Goal: Answer question/provide support

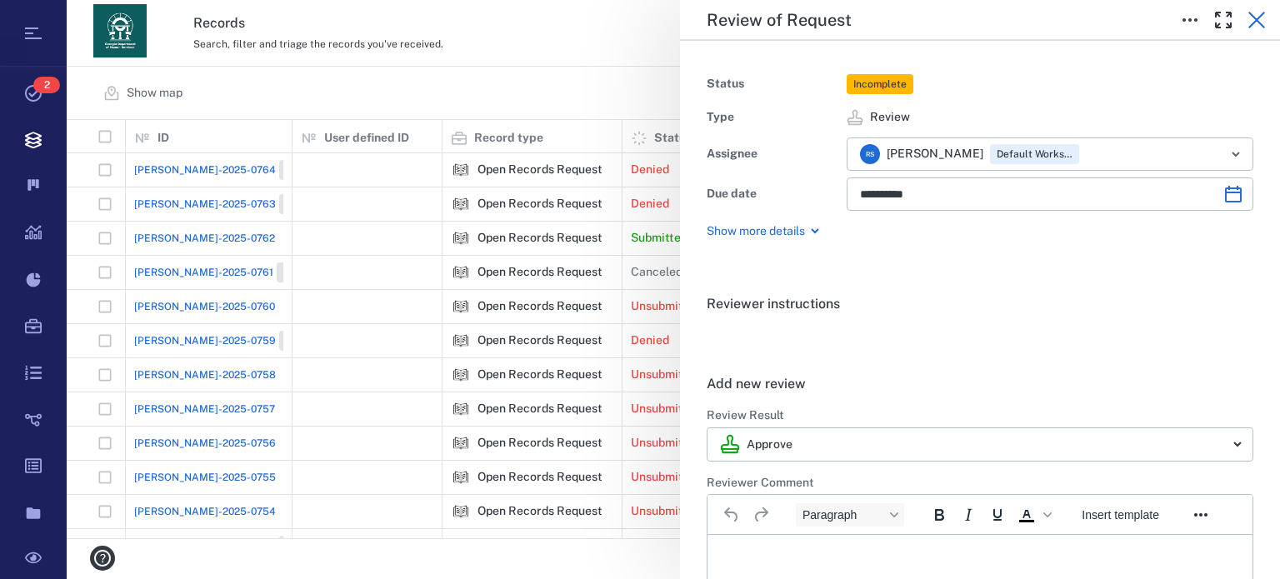
click at [1250, 20] on icon "button" at bounding box center [1257, 20] width 20 height 20
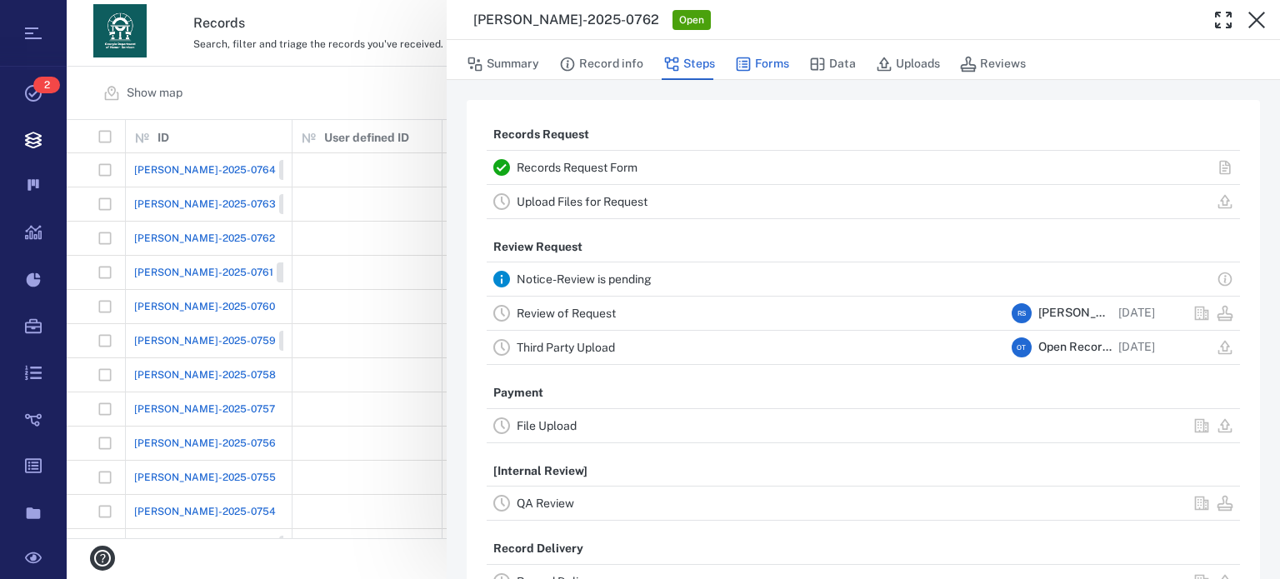
click at [751, 57] on button "Forms" at bounding box center [762, 64] width 54 height 32
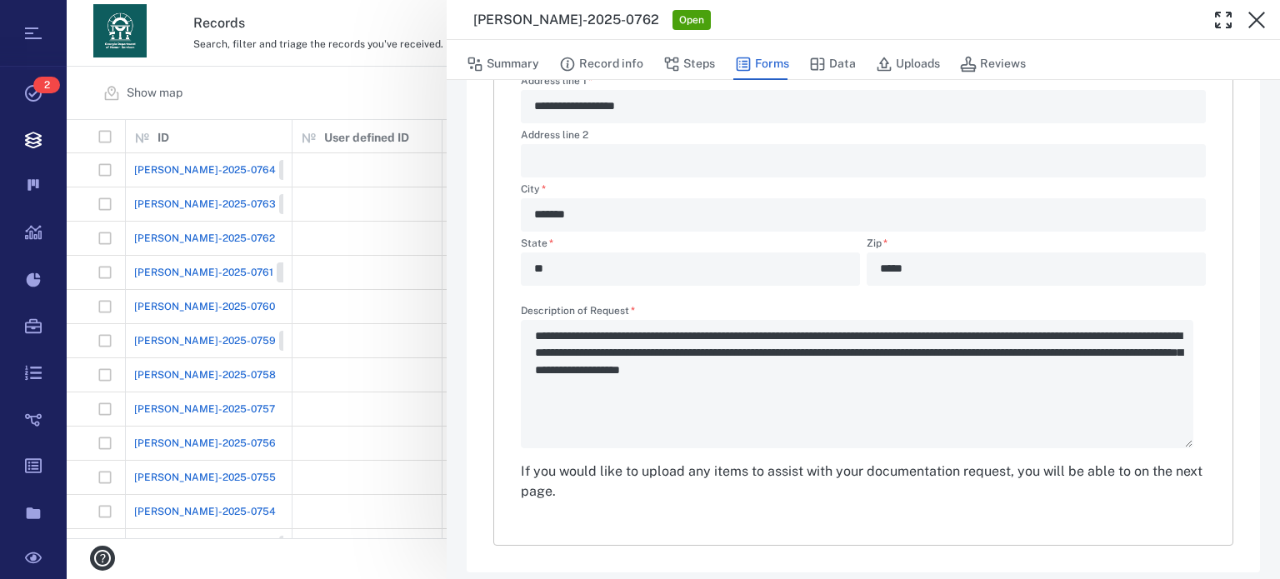
scroll to position [579, 0]
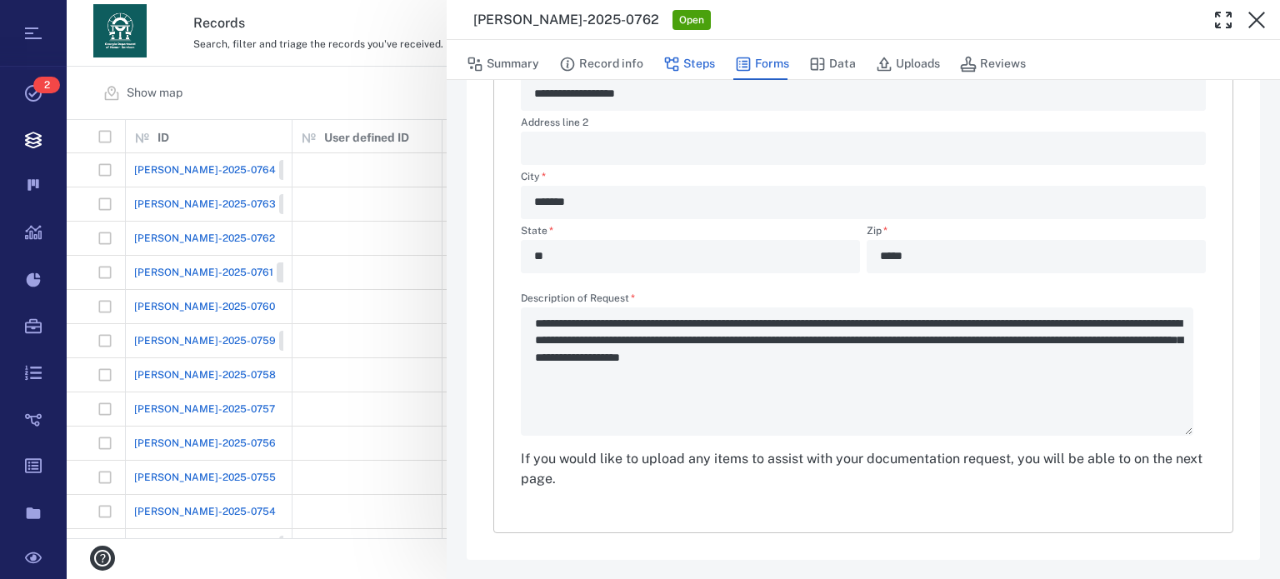
click at [696, 66] on button "Steps" at bounding box center [690, 64] width 52 height 32
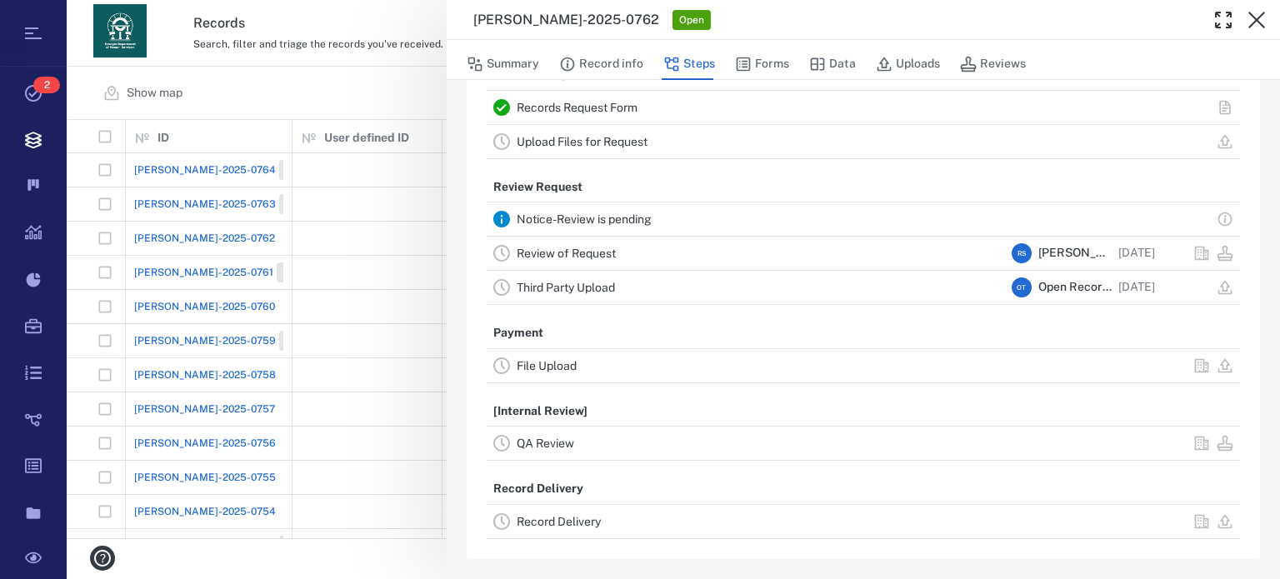
scroll to position [58, 0]
click at [565, 146] on link "Upload Files for Request" at bounding box center [582, 144] width 131 height 13
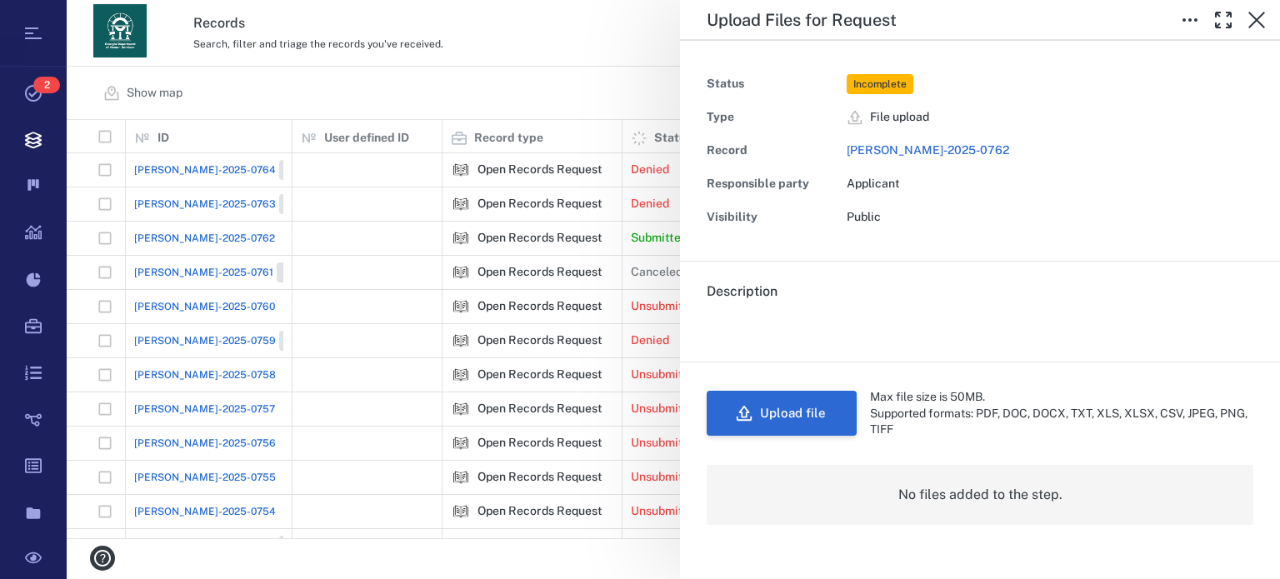
click at [810, 411] on button "Upload file" at bounding box center [782, 413] width 150 height 45
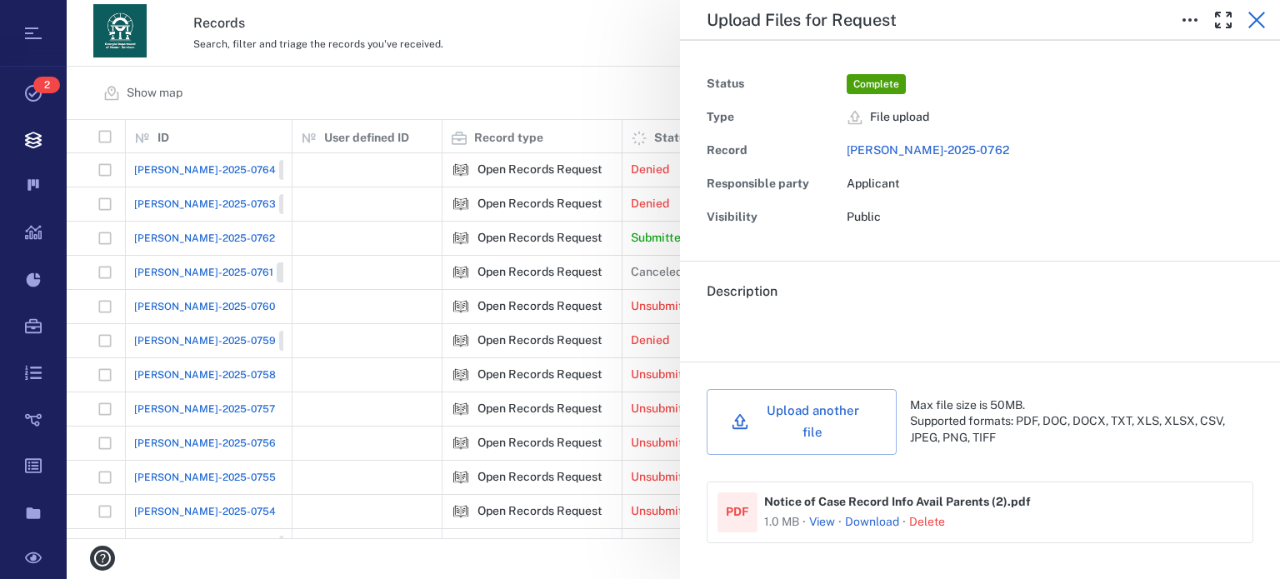
click at [1250, 16] on icon "button" at bounding box center [1257, 20] width 20 height 20
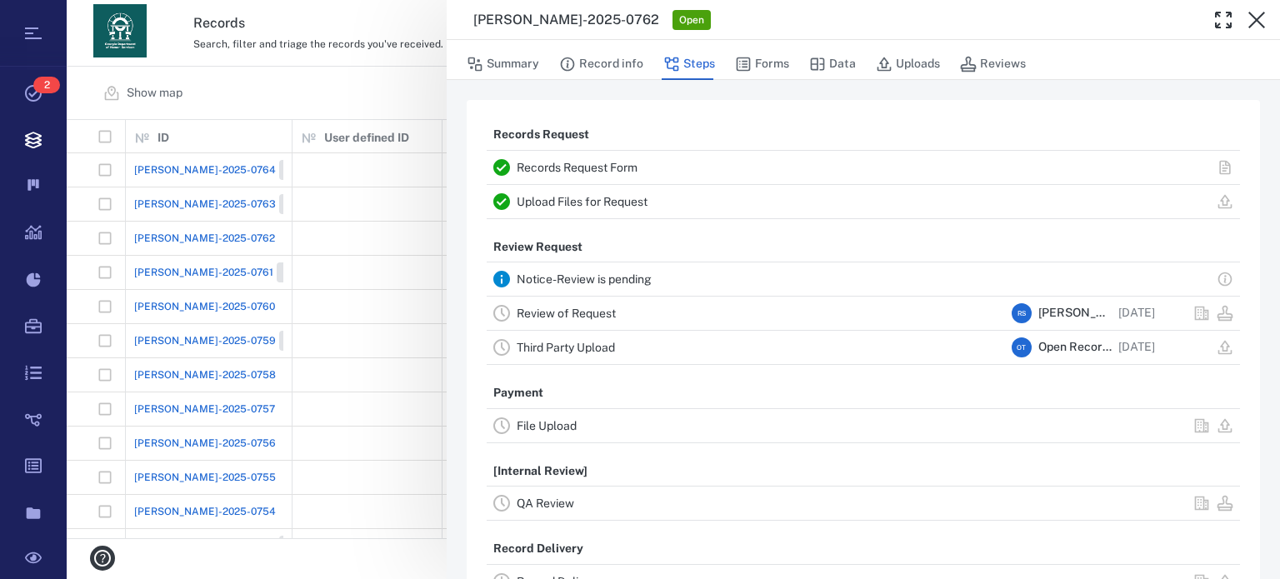
click at [573, 317] on link "Review of Request" at bounding box center [566, 313] width 99 height 13
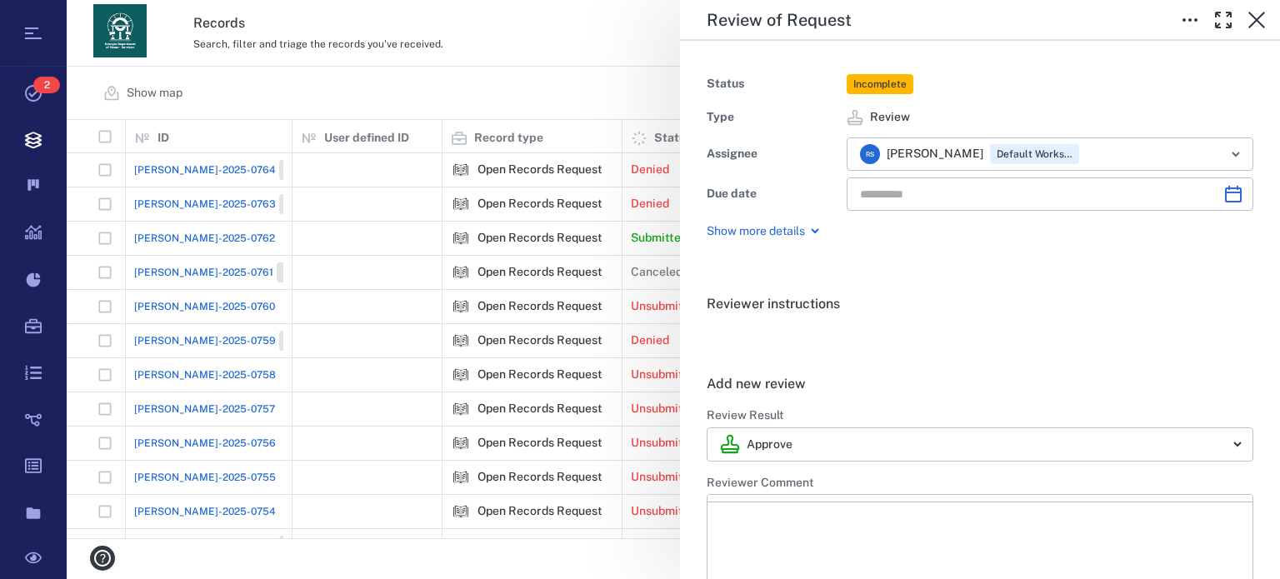
type input "**********"
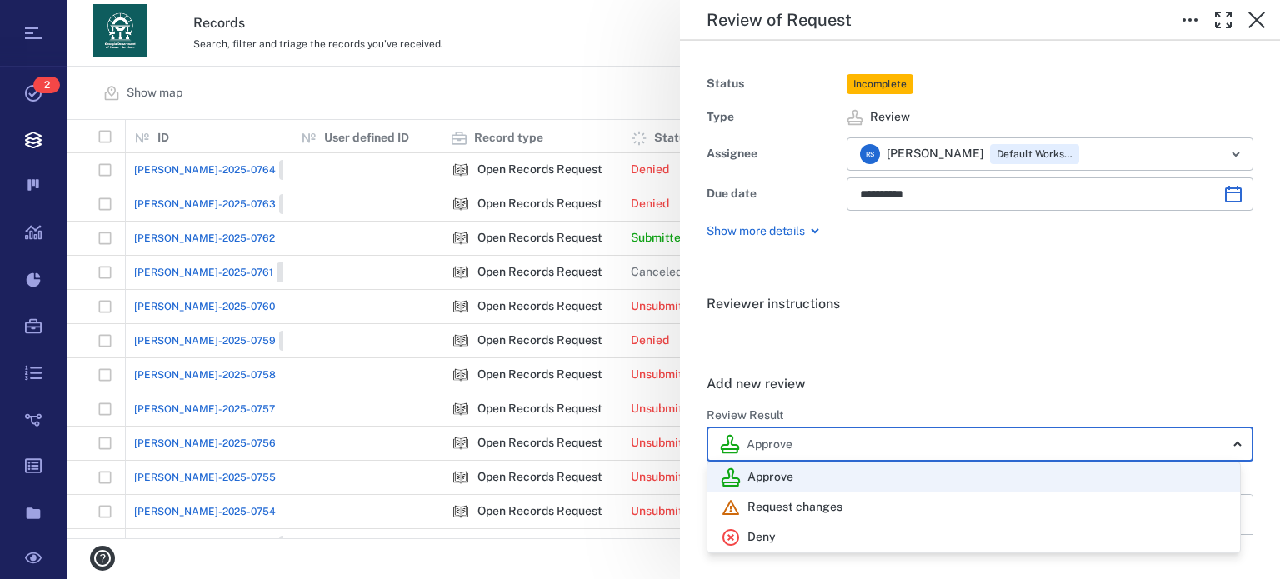
click at [1230, 443] on body "Tasks 2 Records Boards Dashboard Reports Record types Guide steps Rules Form bu…" at bounding box center [640, 289] width 1280 height 579
click at [874, 539] on div "Deny" at bounding box center [974, 538] width 506 height 20
type input "******"
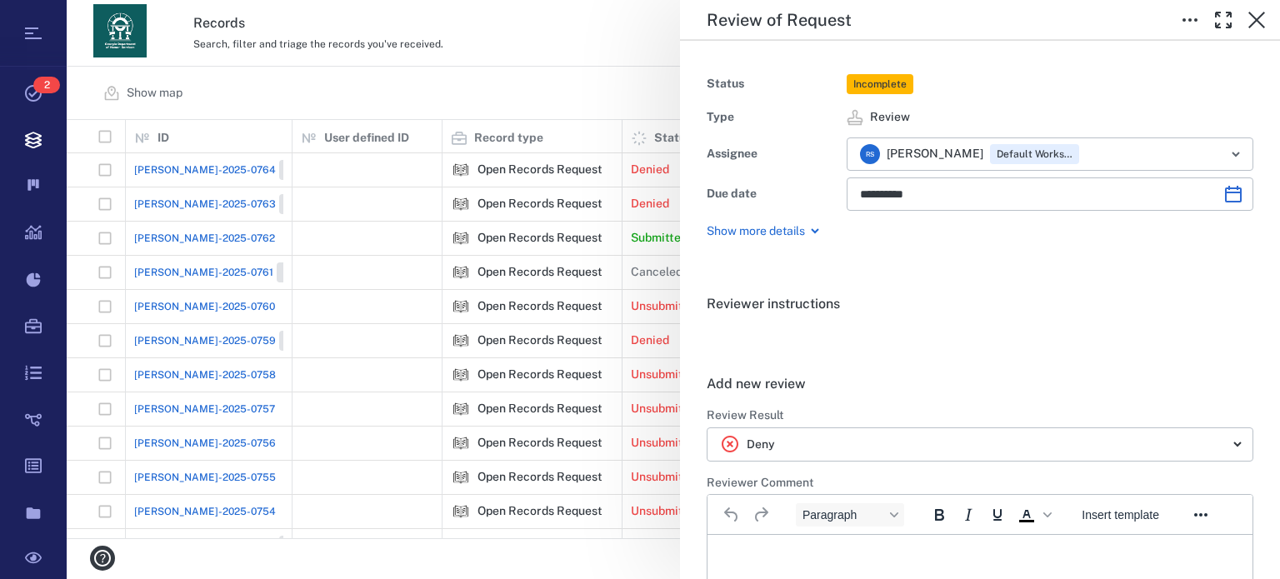
click at [1267, 569] on div "Reviewer instructions . Add new review ****** Review Result Deny ****** ​ Revie…" at bounding box center [980, 542] width 600 height 548
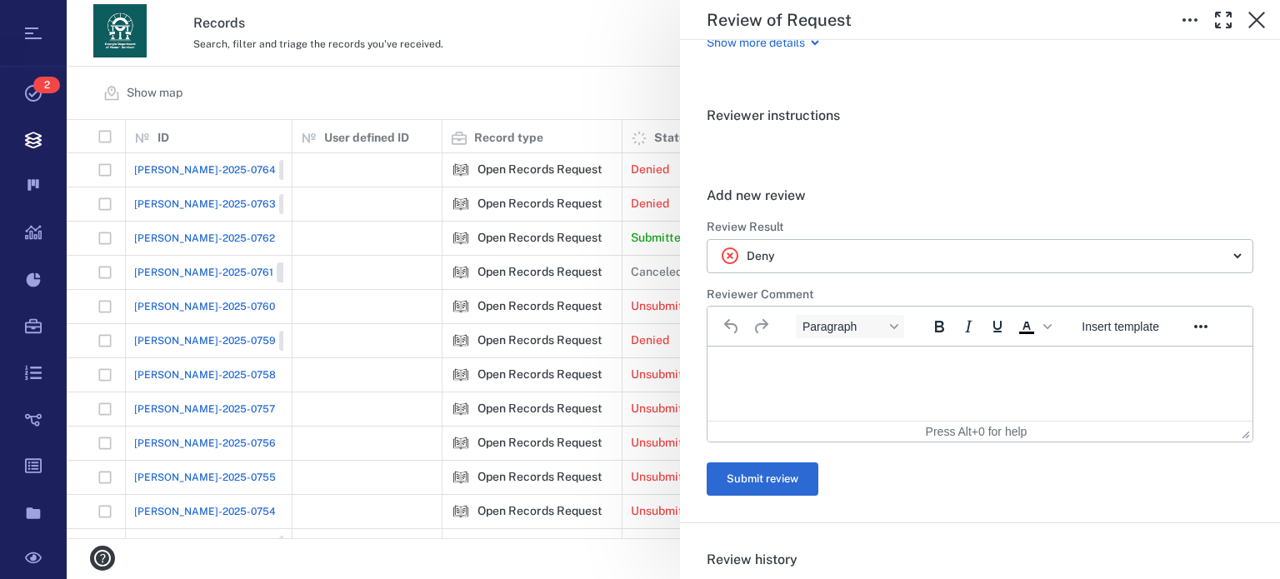
scroll to position [267, 0]
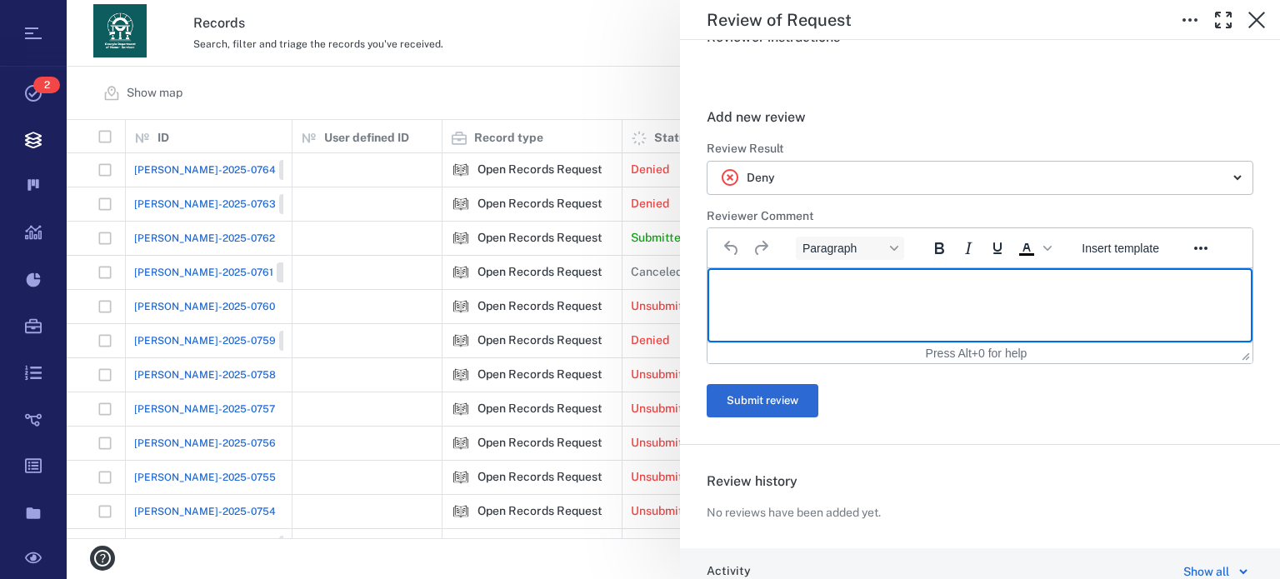
click at [1116, 297] on html at bounding box center [980, 289] width 545 height 42
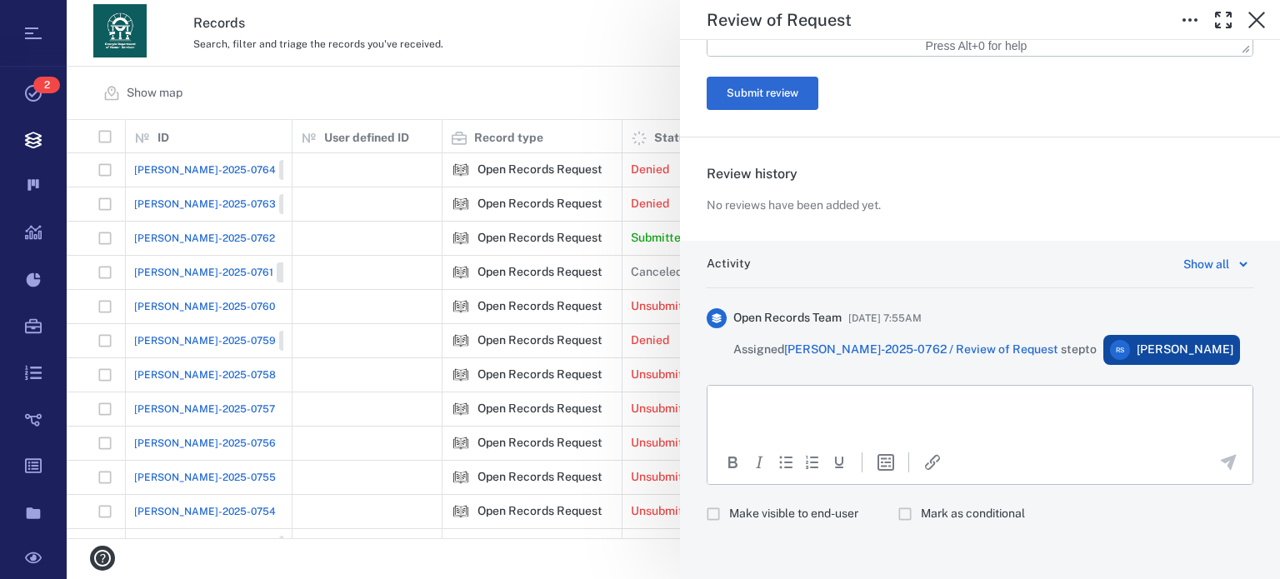
scroll to position [941, 0]
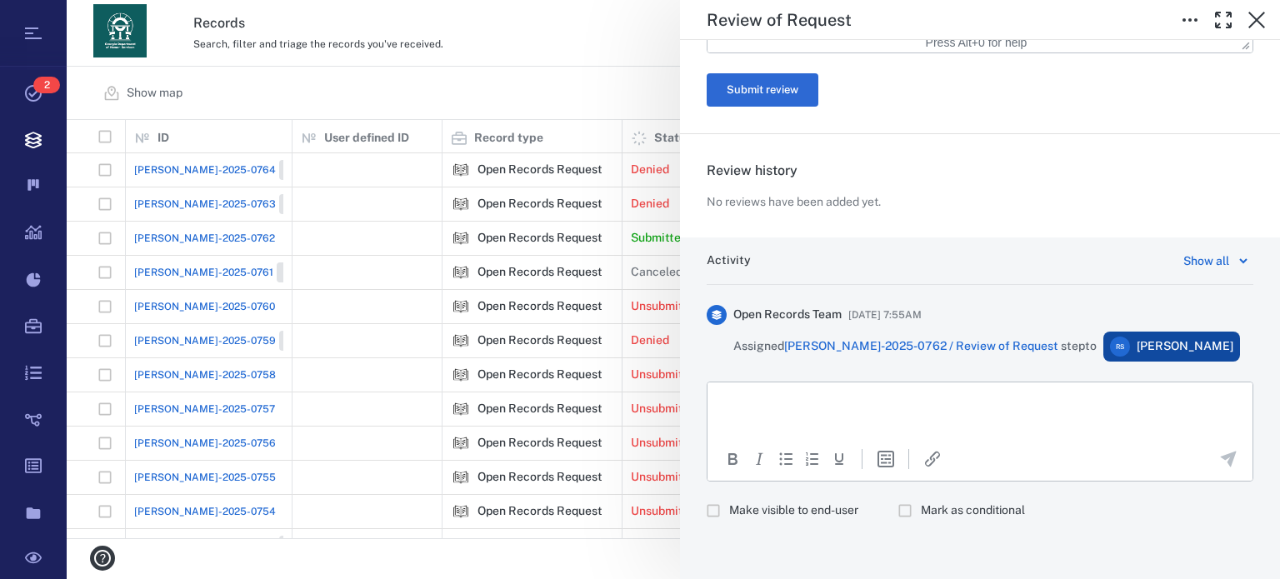
click at [1098, 407] on p "Rich Text Area. Press ALT-0 for help." at bounding box center [980, 403] width 517 height 15
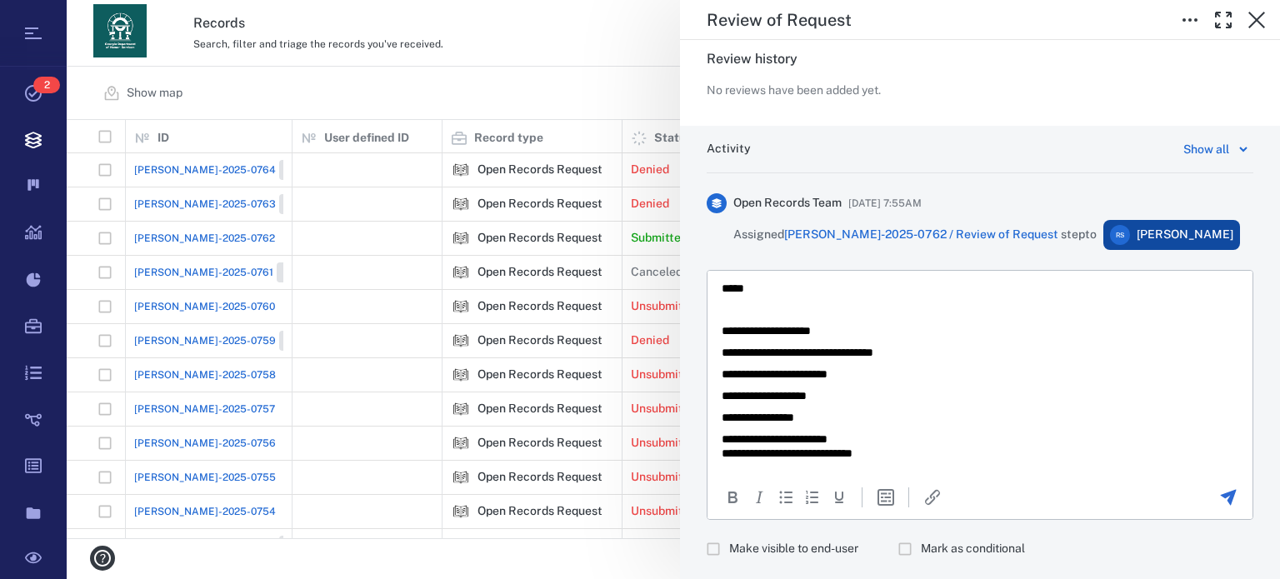
scroll to position [1091, 0]
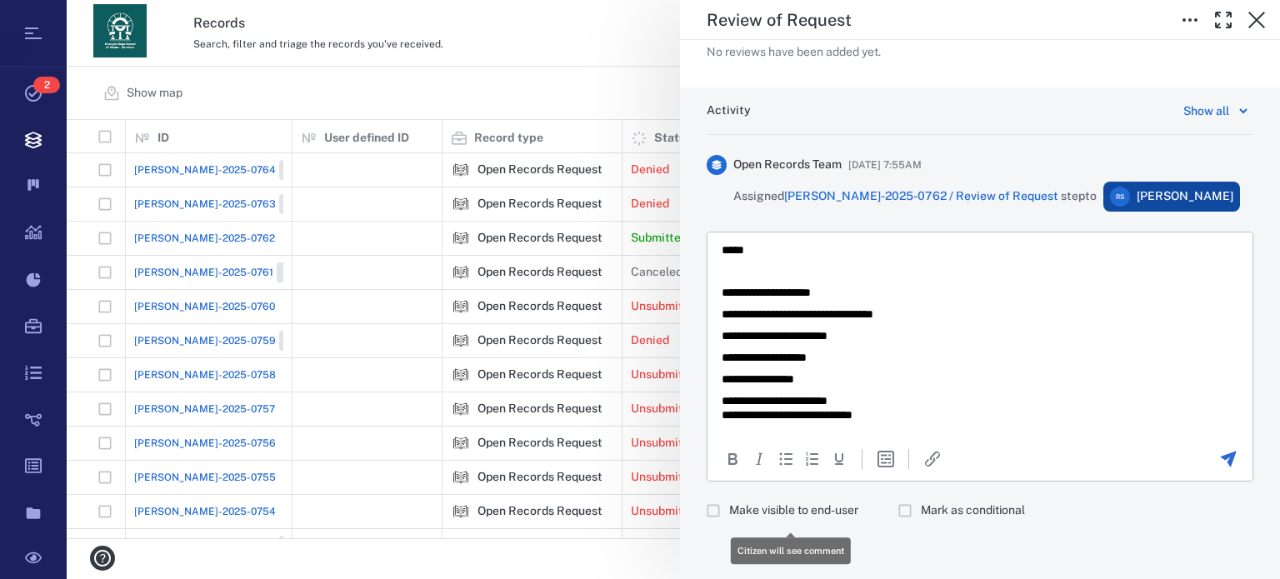
click at [760, 504] on span "Make visible to end-user" at bounding box center [793, 511] width 129 height 17
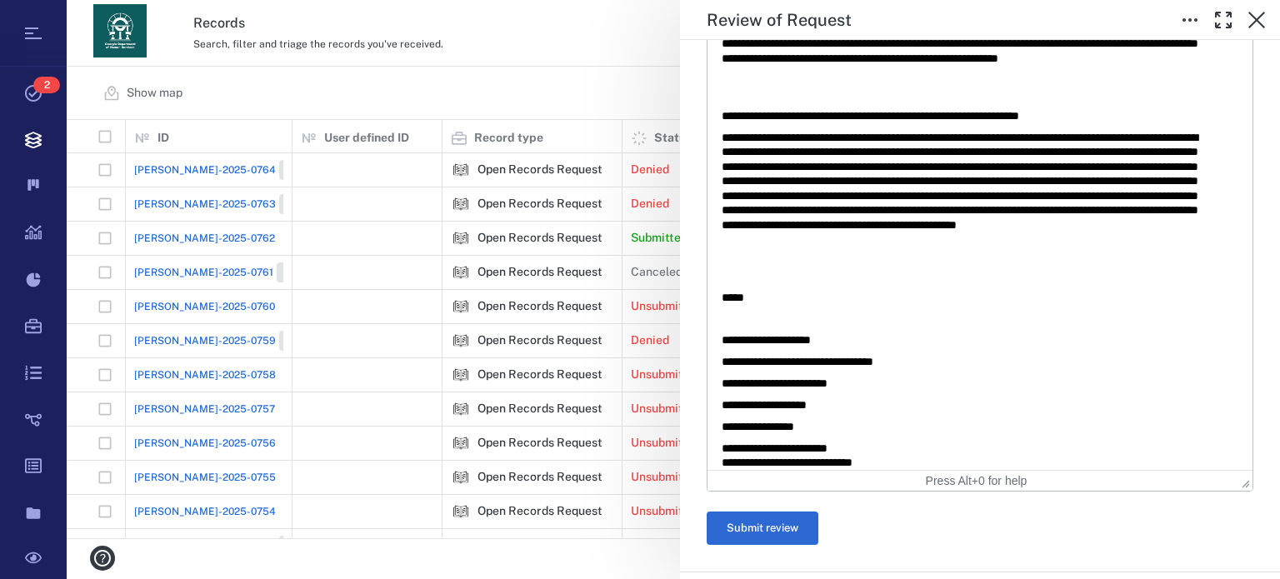
scroll to position [522, 0]
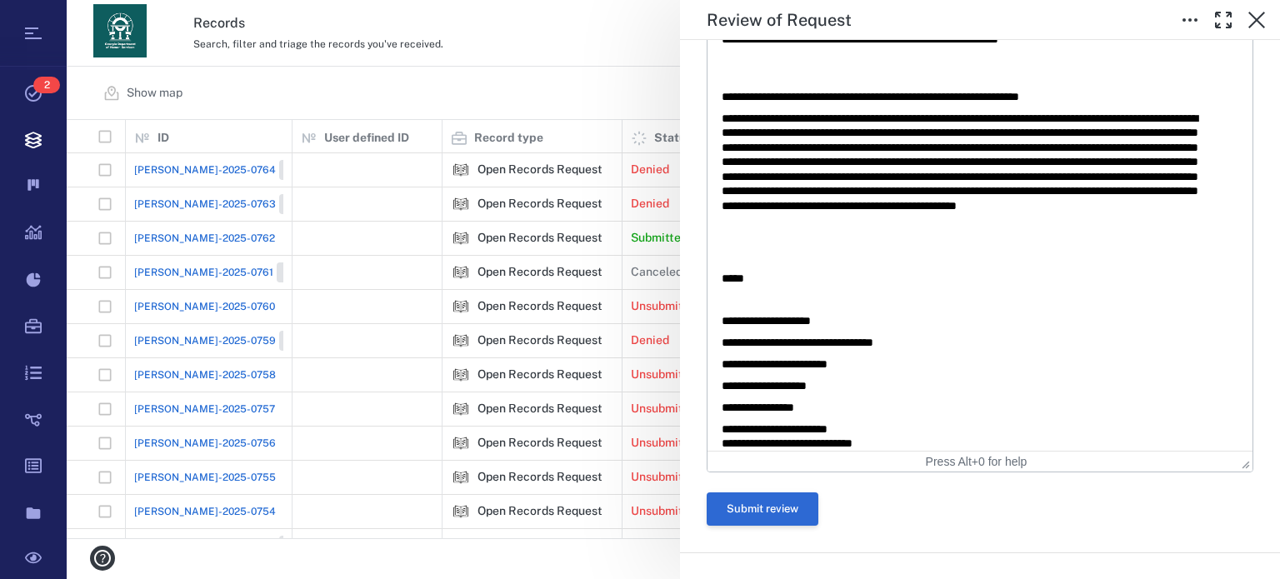
click at [774, 506] on button "Submit review" at bounding box center [763, 509] width 112 height 33
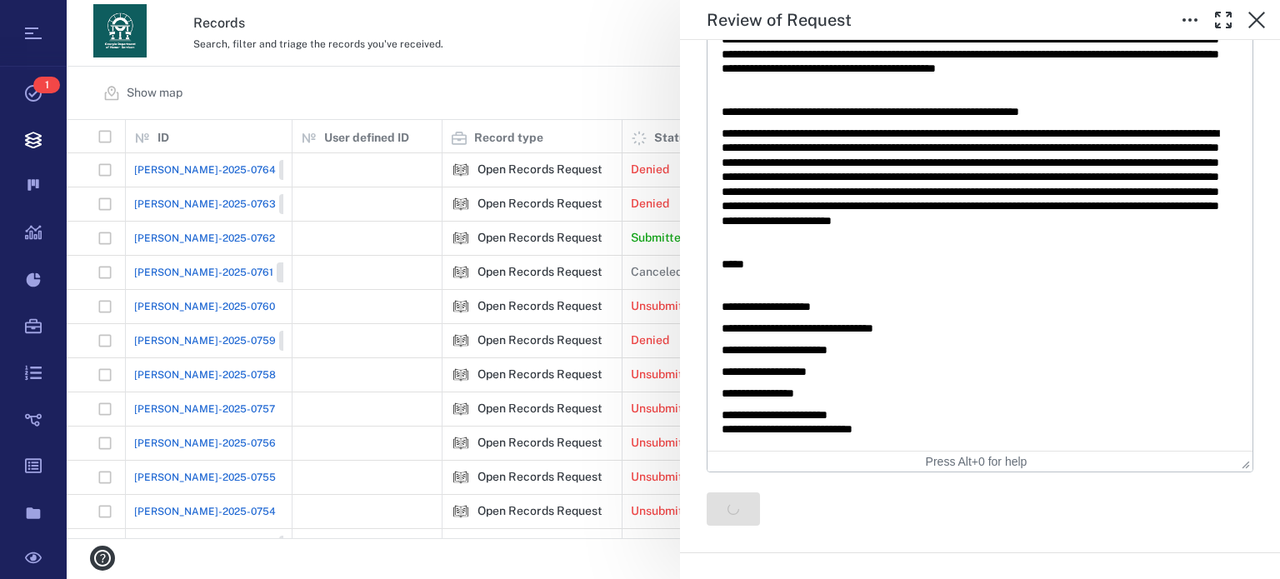
scroll to position [0, 0]
